Goal: Task Accomplishment & Management: Use online tool/utility

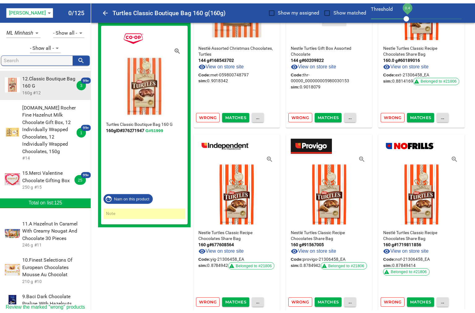
scroll to position [652, 0]
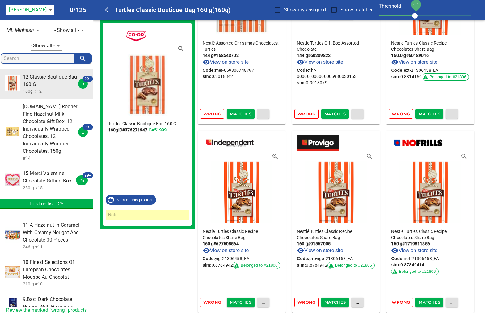
click at [234, 301] on span "Matches" at bounding box center [241, 301] width 22 height 7
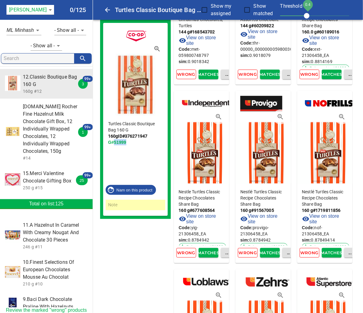
drag, startPoint x: 128, startPoint y: 143, endPoint x: 114, endPoint y: 143, distance: 13.3
click at [114, 143] on p "160g ID# 376271947 G#51999" at bounding box center [135, 139] width 55 height 12
copy link "51999"
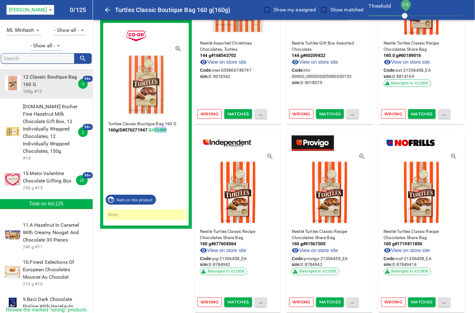
drag, startPoint x: 40, startPoint y: 118, endPoint x: 42, endPoint y: 104, distance: 14.3
click at [40, 118] on span "[DOMAIN_NAME] Rocher Fine Hazelnut Milk Chocolate Gift Box, 12 Individually Wra…" at bounding box center [50, 129] width 55 height 52
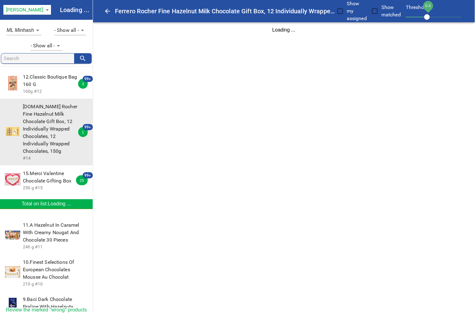
scroll to position [0, 0]
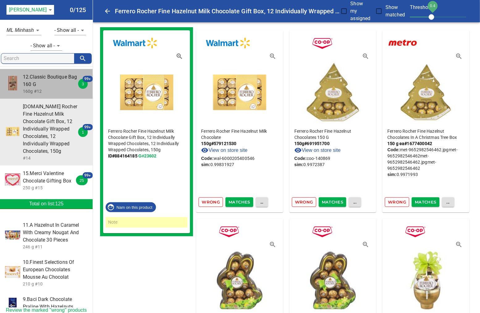
click at [47, 79] on span "12.Classic Boutique Bag 160 G" at bounding box center [50, 80] width 55 height 15
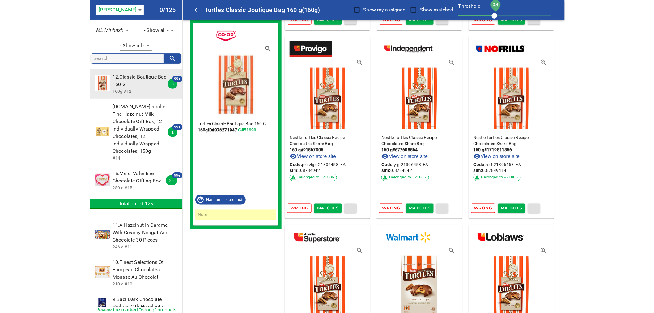
scroll to position [789, 0]
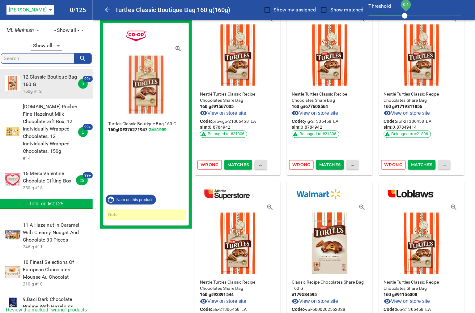
click at [240, 166] on span "Matches" at bounding box center [238, 164] width 22 height 7
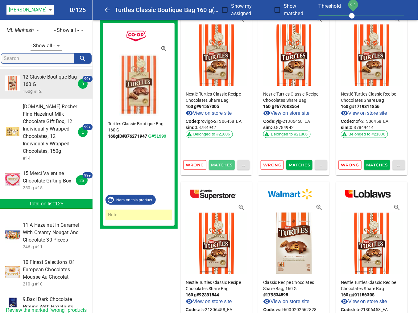
click at [225, 161] on span "Matches" at bounding box center [222, 164] width 20 height 7
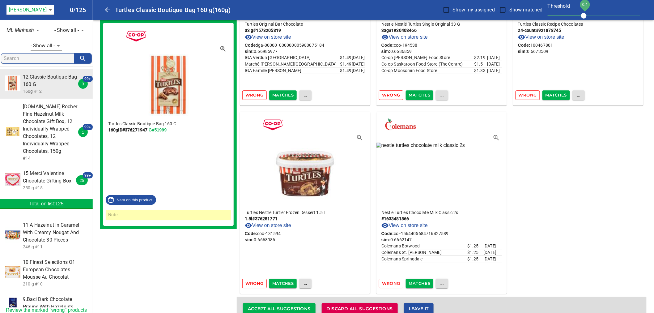
scroll to position [5571, 0]
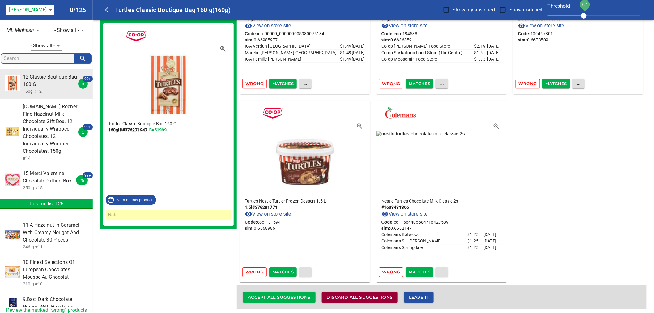
click at [339, 294] on span "Discard all suggestions" at bounding box center [359, 297] width 66 height 8
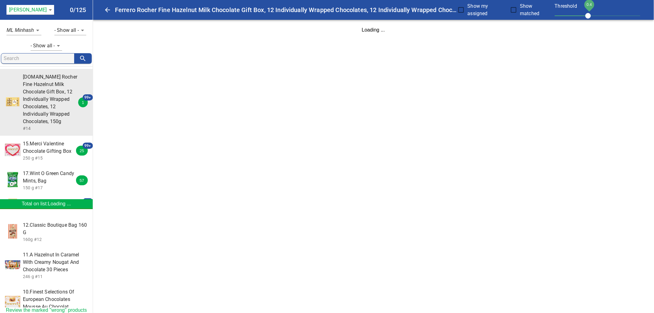
scroll to position [0, 0]
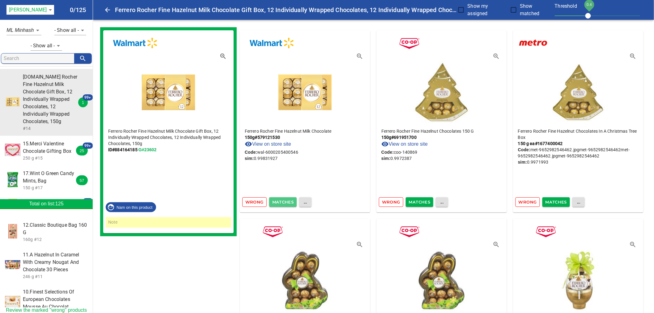
click at [286, 202] on span "Matches" at bounding box center [283, 201] width 22 height 7
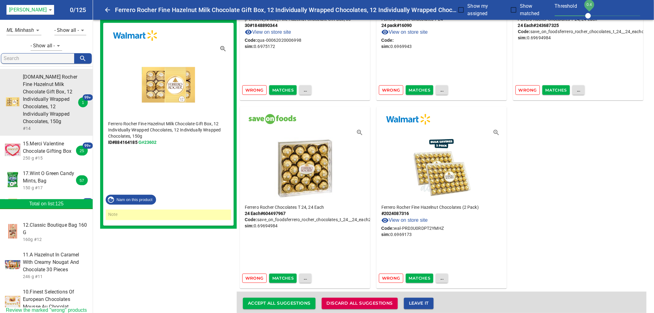
scroll to position [9141, 0]
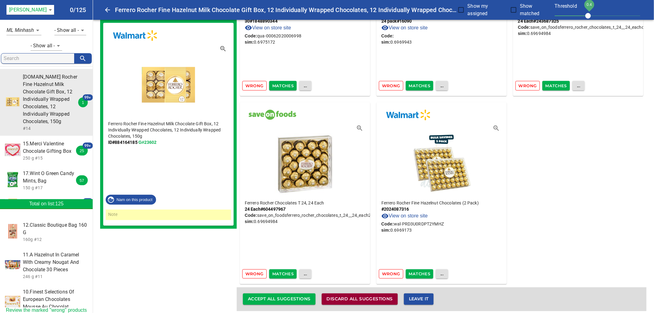
click at [339, 295] on span "Discard all suggestions" at bounding box center [359, 299] width 66 height 8
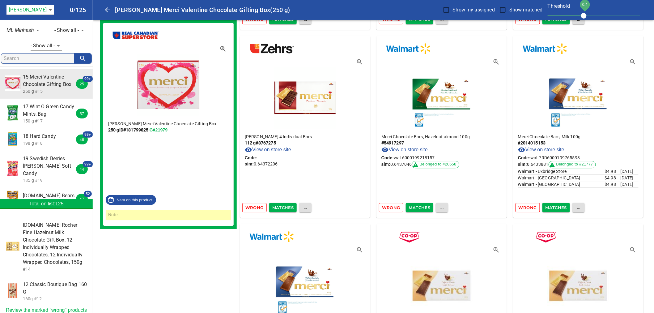
scroll to position [7638, 0]
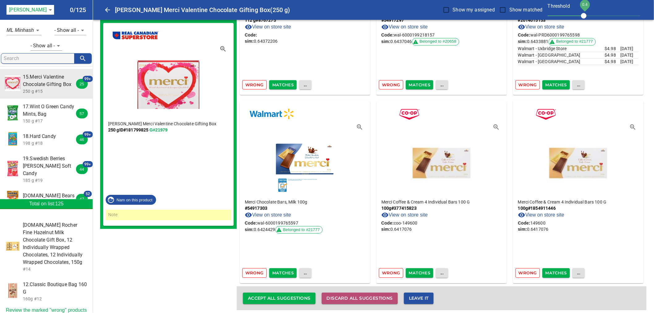
click at [339, 294] on span "Discard all suggestions" at bounding box center [359, 298] width 66 height 8
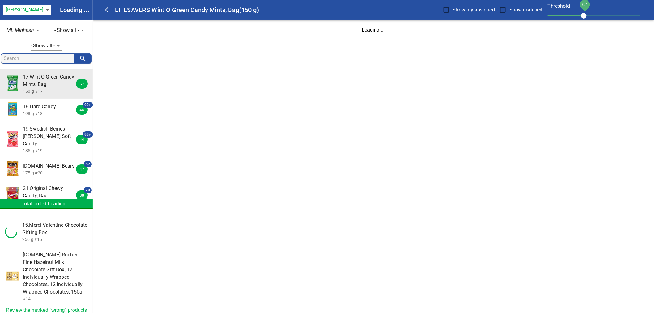
scroll to position [0, 0]
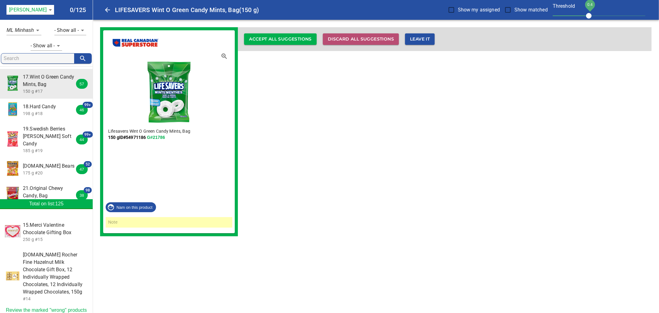
click at [339, 41] on span "Discard all suggestions" at bounding box center [361, 39] width 66 height 8
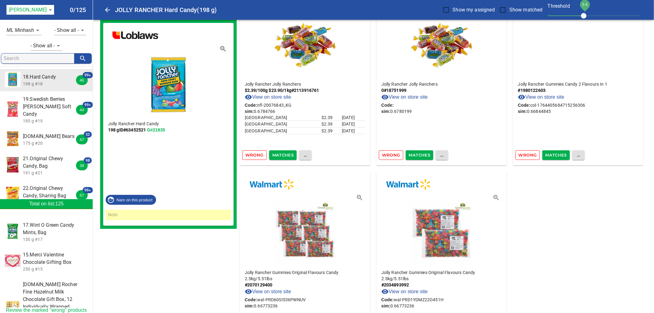
scroll to position [7825, 0]
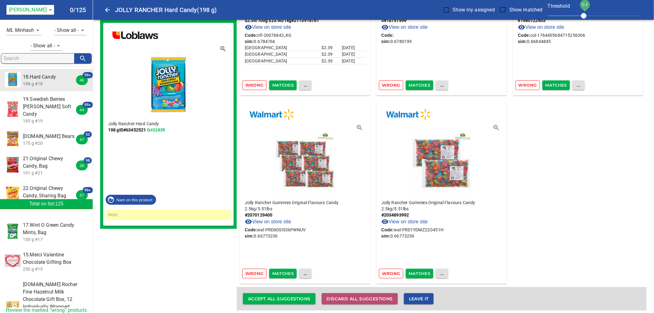
click at [339, 297] on span "Discard all suggestions" at bounding box center [359, 299] width 66 height 8
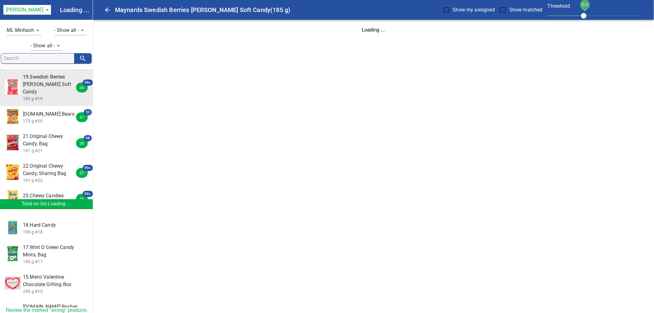
scroll to position [0, 0]
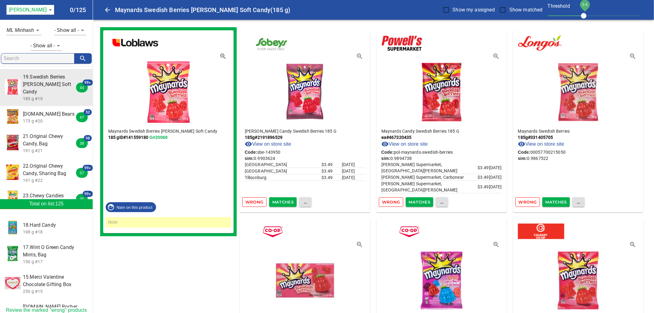
click at [276, 201] on span "Matches" at bounding box center [283, 201] width 22 height 7
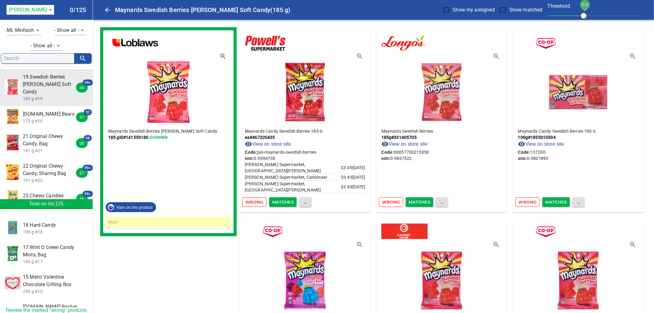
click at [276, 201] on span "Matches" at bounding box center [283, 201] width 22 height 7
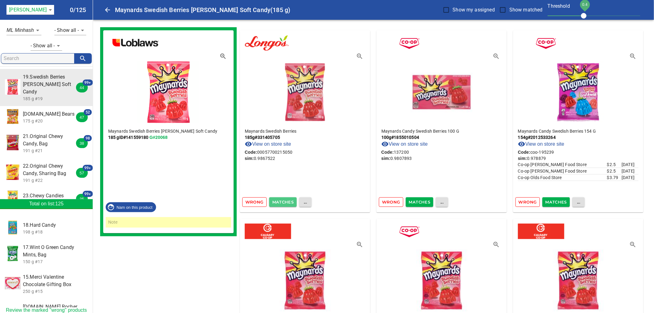
click at [278, 199] on span "Matches" at bounding box center [283, 201] width 22 height 7
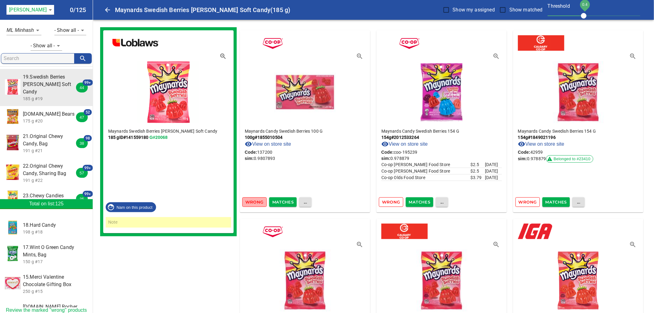
click at [246, 201] on span "Wrong" at bounding box center [254, 201] width 18 height 7
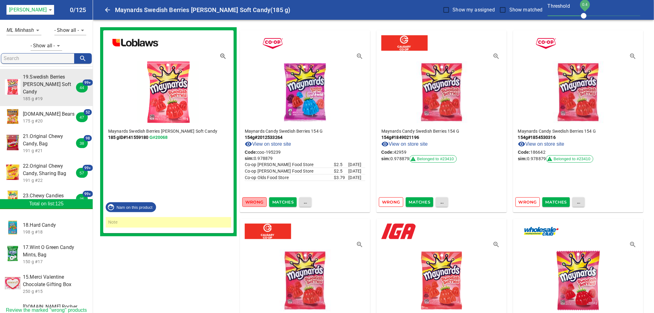
click at [256, 203] on span "Wrong" at bounding box center [254, 201] width 18 height 7
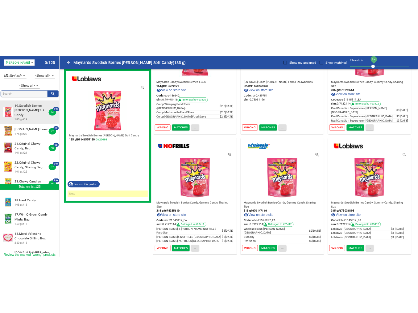
scroll to position [1475, 0]
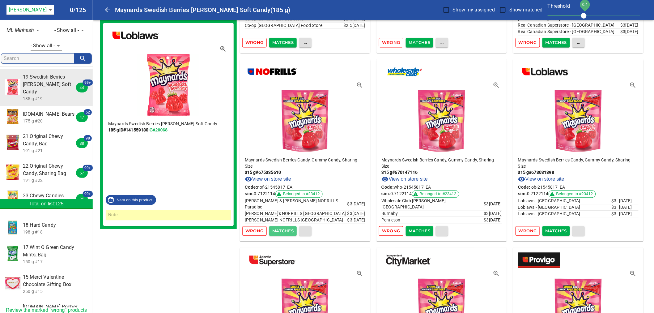
click at [282, 231] on span "Matches" at bounding box center [283, 230] width 22 height 7
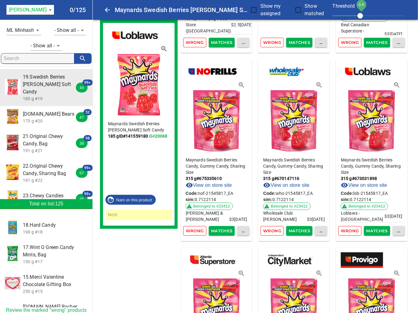
click at [221, 229] on span "Matches" at bounding box center [222, 230] width 20 height 7
click at [224, 229] on span "Matches" at bounding box center [222, 230] width 20 height 7
click at [227, 232] on span "Matches" at bounding box center [222, 230] width 20 height 7
click at [218, 229] on span "Matches" at bounding box center [222, 230] width 20 height 7
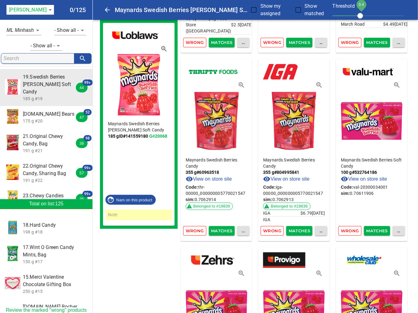
click at [224, 229] on span "Matches" at bounding box center [222, 230] width 20 height 7
